Goal: Navigation & Orientation: Understand site structure

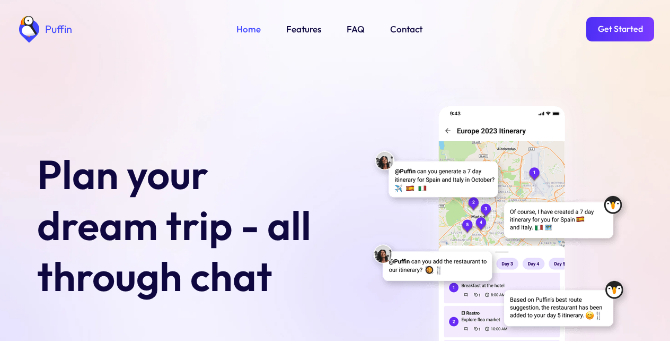
click at [620, 29] on link "Get Started" at bounding box center [621, 29] width 68 height 24
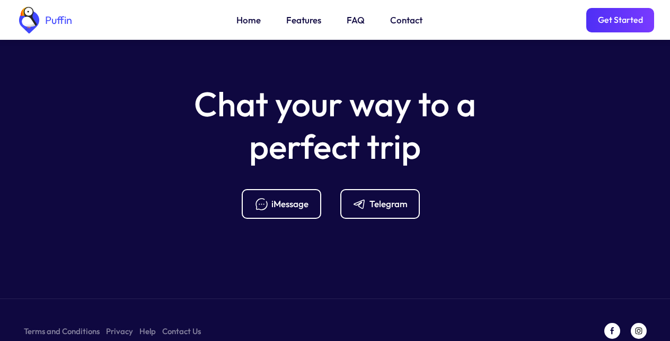
scroll to position [4203, 0]
click at [378, 197] on div "Telegram" at bounding box center [389, 203] width 38 height 12
click at [300, 22] on link "Features" at bounding box center [303, 20] width 35 height 14
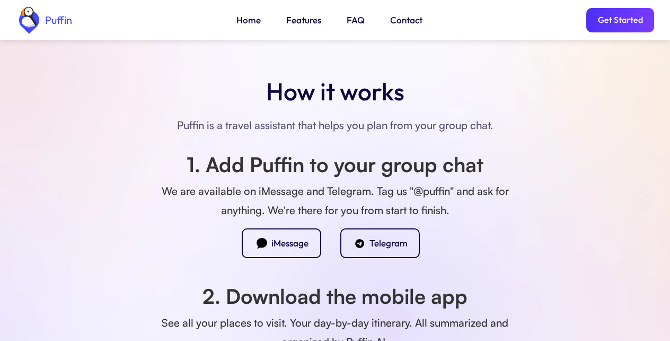
scroll to position [958, 0]
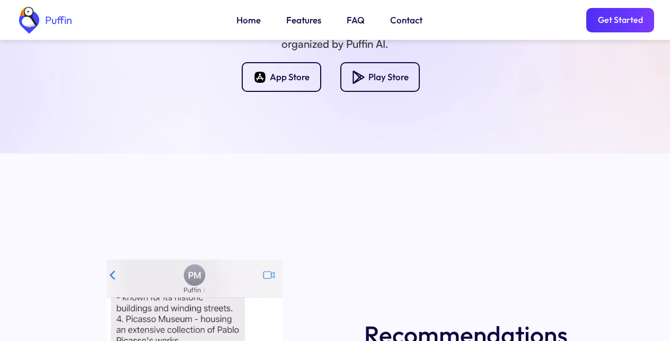
click at [348, 22] on link "FAQ" at bounding box center [356, 20] width 18 height 14
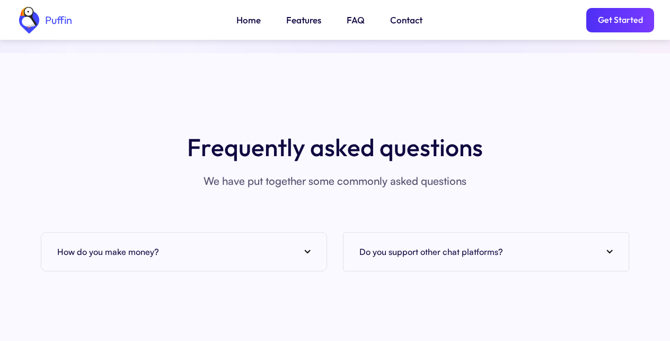
scroll to position [4166, 0]
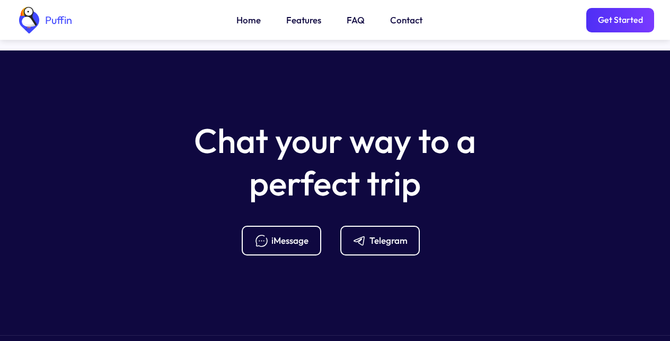
click at [404, 22] on link "Contact" at bounding box center [406, 20] width 32 height 14
